Goal: Information Seeking & Learning: Learn about a topic

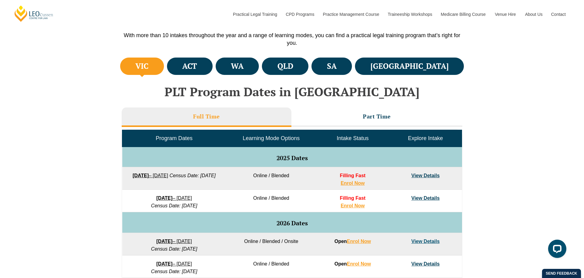
scroll to position [189, 0]
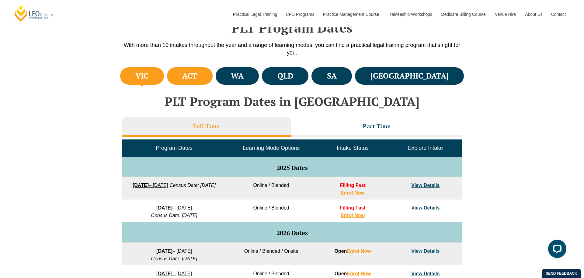
click at [197, 81] on h4 "ACT" at bounding box center [189, 76] width 15 height 10
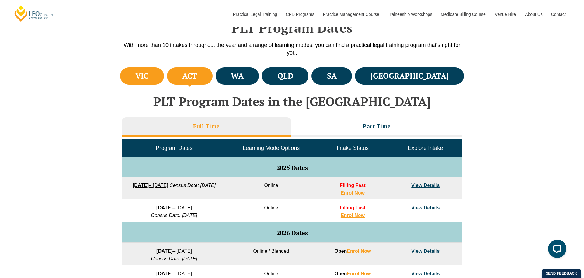
click at [157, 80] on li "VIC" at bounding box center [142, 75] width 44 height 17
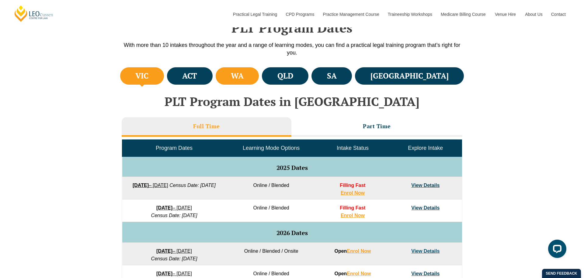
click at [259, 79] on li "WA" at bounding box center [237, 75] width 43 height 17
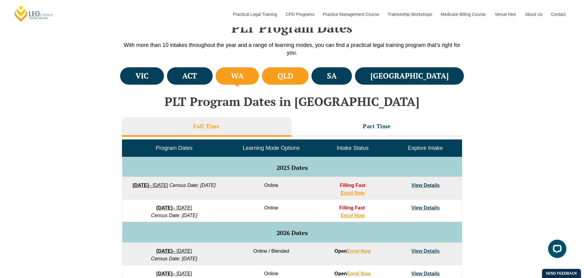
drag, startPoint x: 326, startPoint y: 80, endPoint x: 332, endPoint y: 80, distance: 5.5
click at [293, 80] on h4 "QLD" at bounding box center [285, 76] width 16 height 10
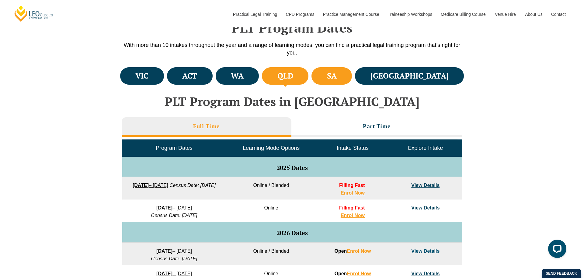
click at [352, 82] on li "SA" at bounding box center [331, 75] width 40 height 17
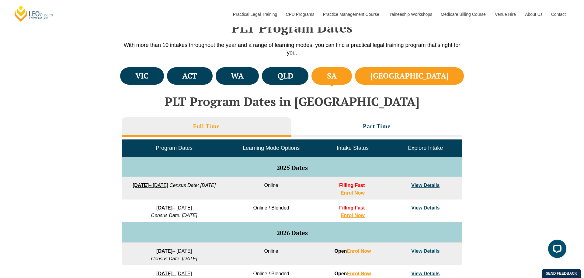
click at [451, 81] on li "NSW" at bounding box center [409, 75] width 109 height 17
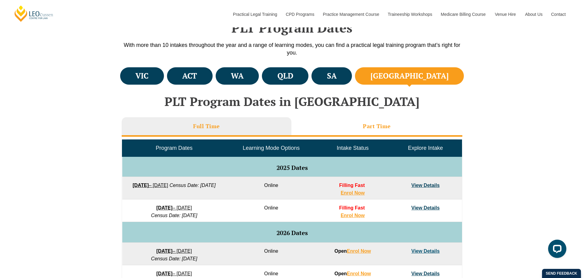
click at [364, 123] on h3 "Part Time" at bounding box center [377, 126] width 28 height 7
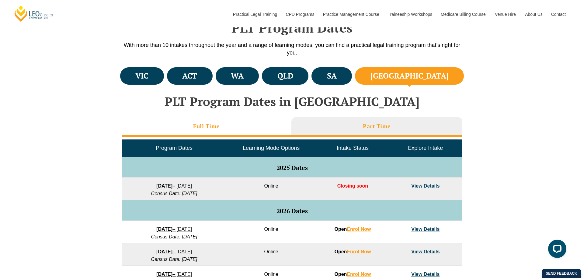
click at [245, 129] on li "Full Time" at bounding box center [207, 126] width 170 height 19
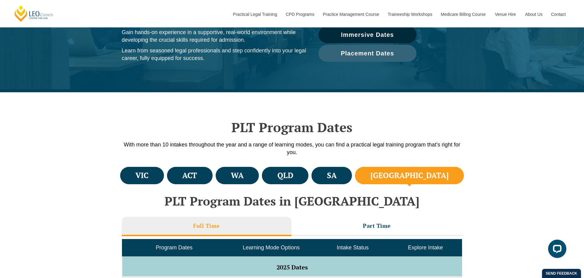
scroll to position [117, 0]
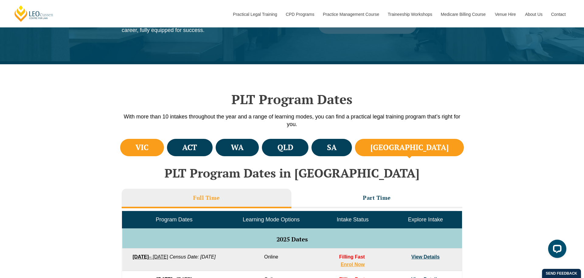
click at [123, 146] on li "VIC" at bounding box center [142, 147] width 44 height 17
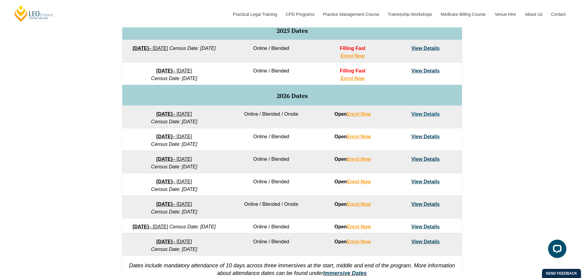
scroll to position [330, 0]
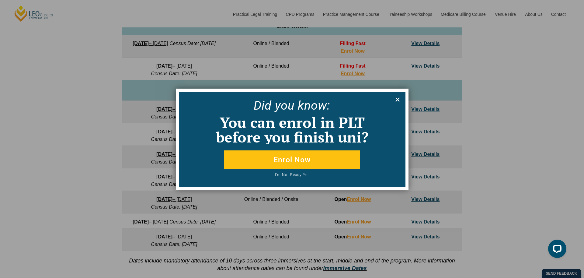
click at [399, 99] on icon at bounding box center [397, 99] width 7 height 7
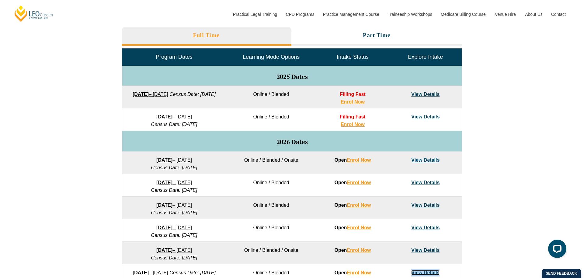
scroll to position [273, 0]
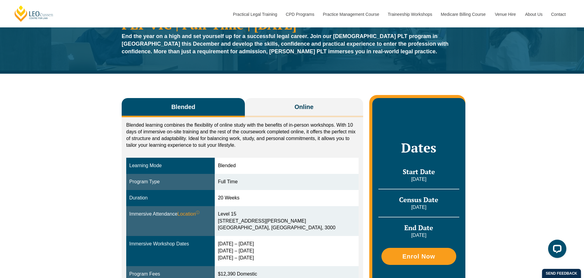
scroll to position [34, 0]
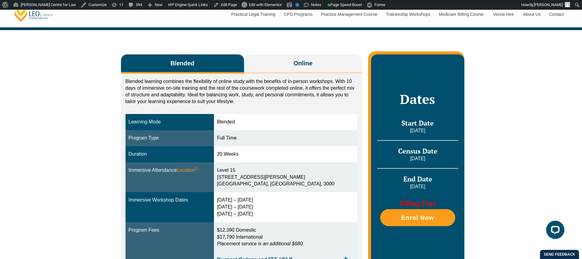
scroll to position [97, 0]
